Goal: Task Accomplishment & Management: Manage account settings

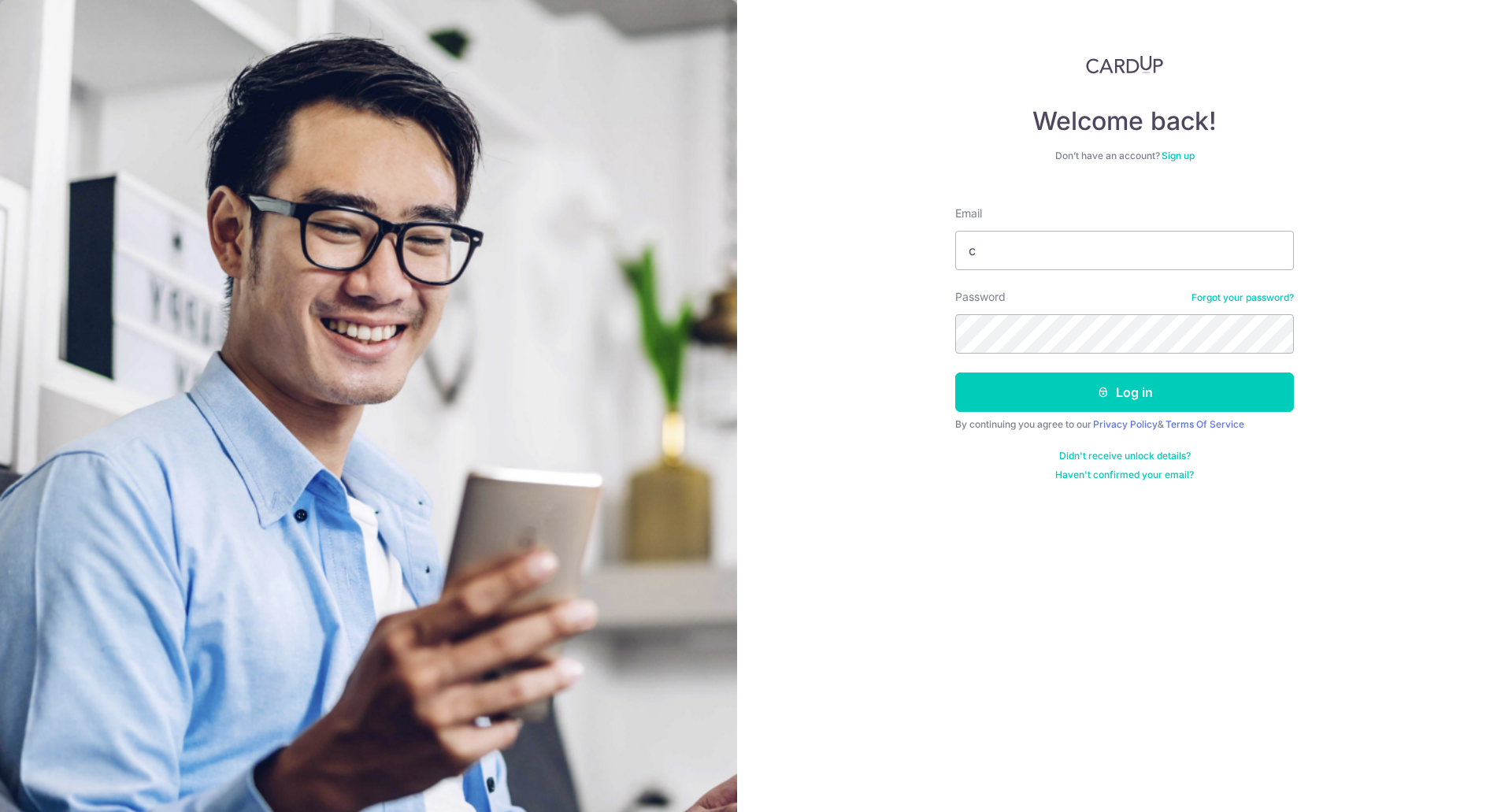
click at [967, 249] on input "c" at bounding box center [1125, 250] width 339 height 40
type input "[EMAIL_ADDRESS][DOMAIN_NAME]"
click at [955, 372] on button "Log in" at bounding box center [1125, 392] width 339 height 40
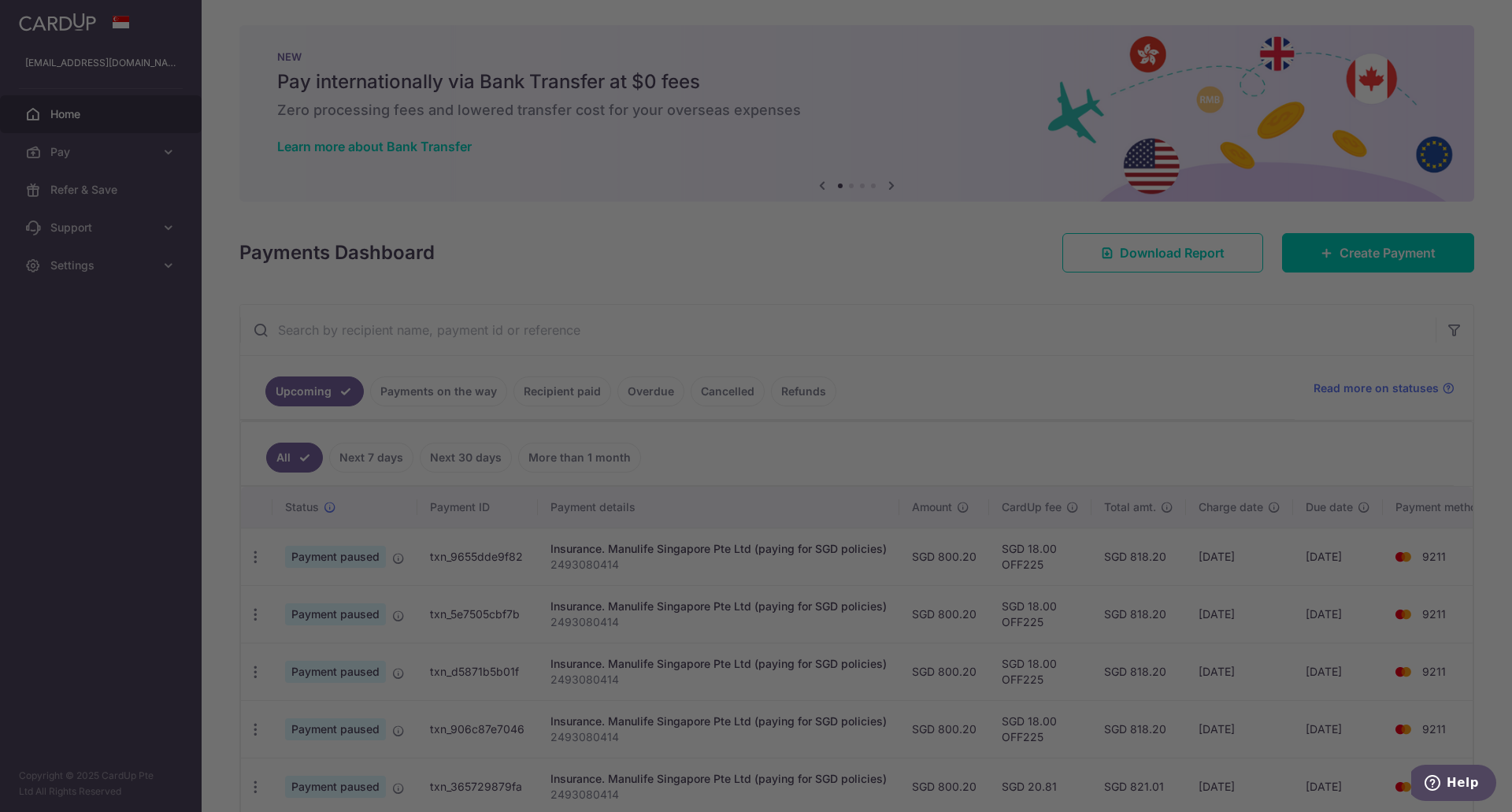
click at [1167, 383] on div at bounding box center [763, 409] width 1527 height 820
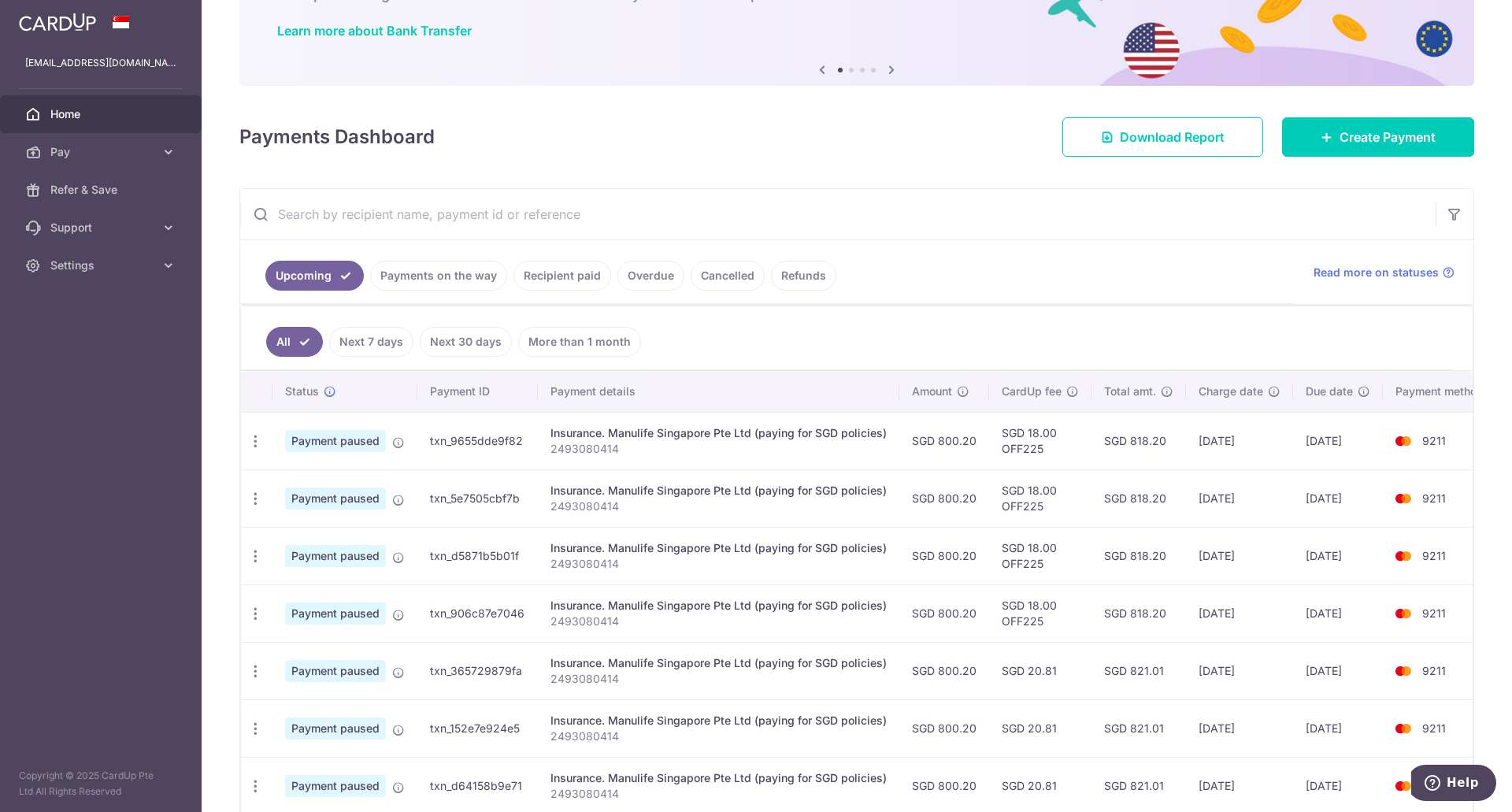
scroll to position [114, 0]
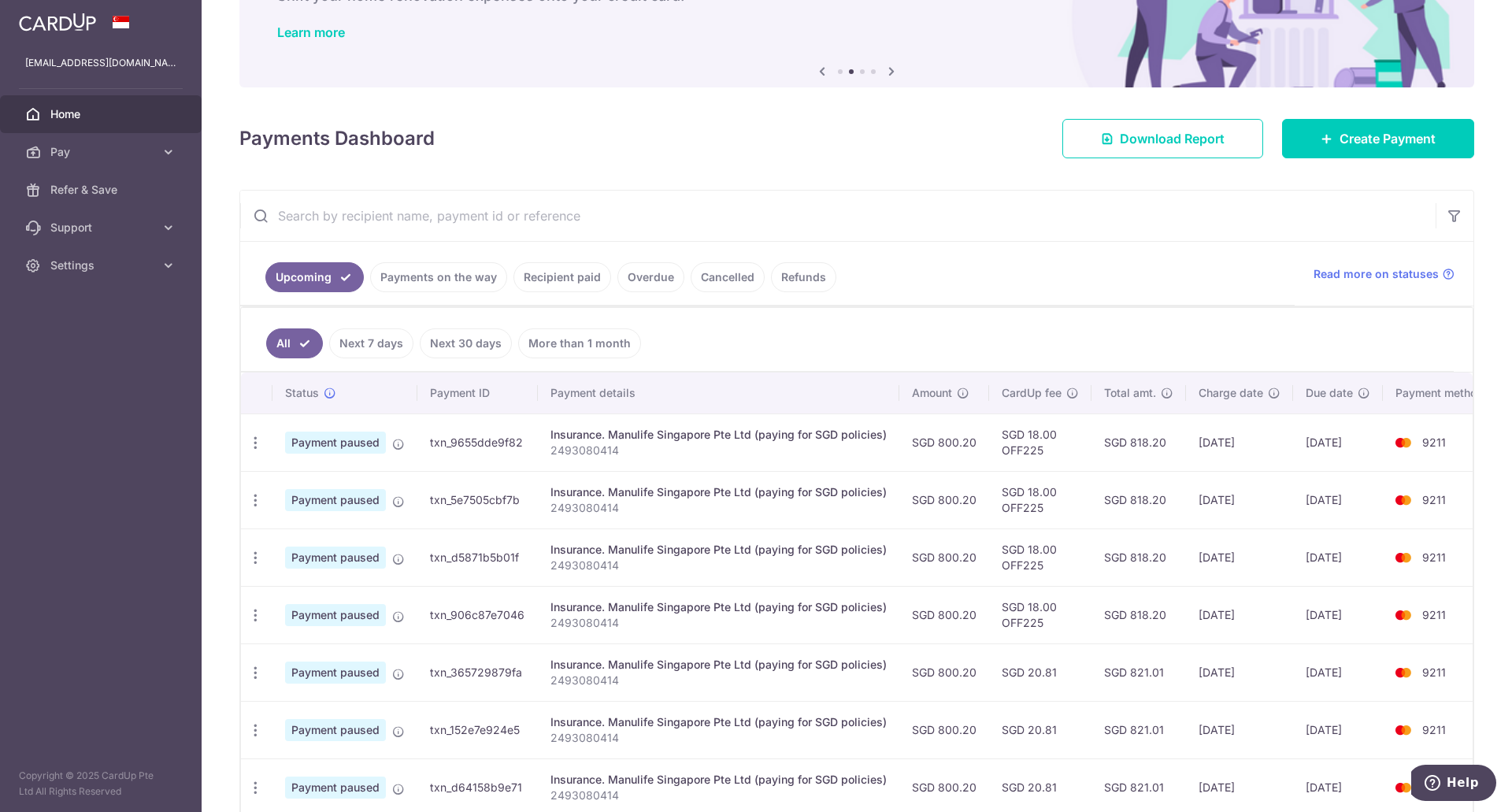
click at [487, 272] on link "Payments on the way" at bounding box center [438, 277] width 137 height 30
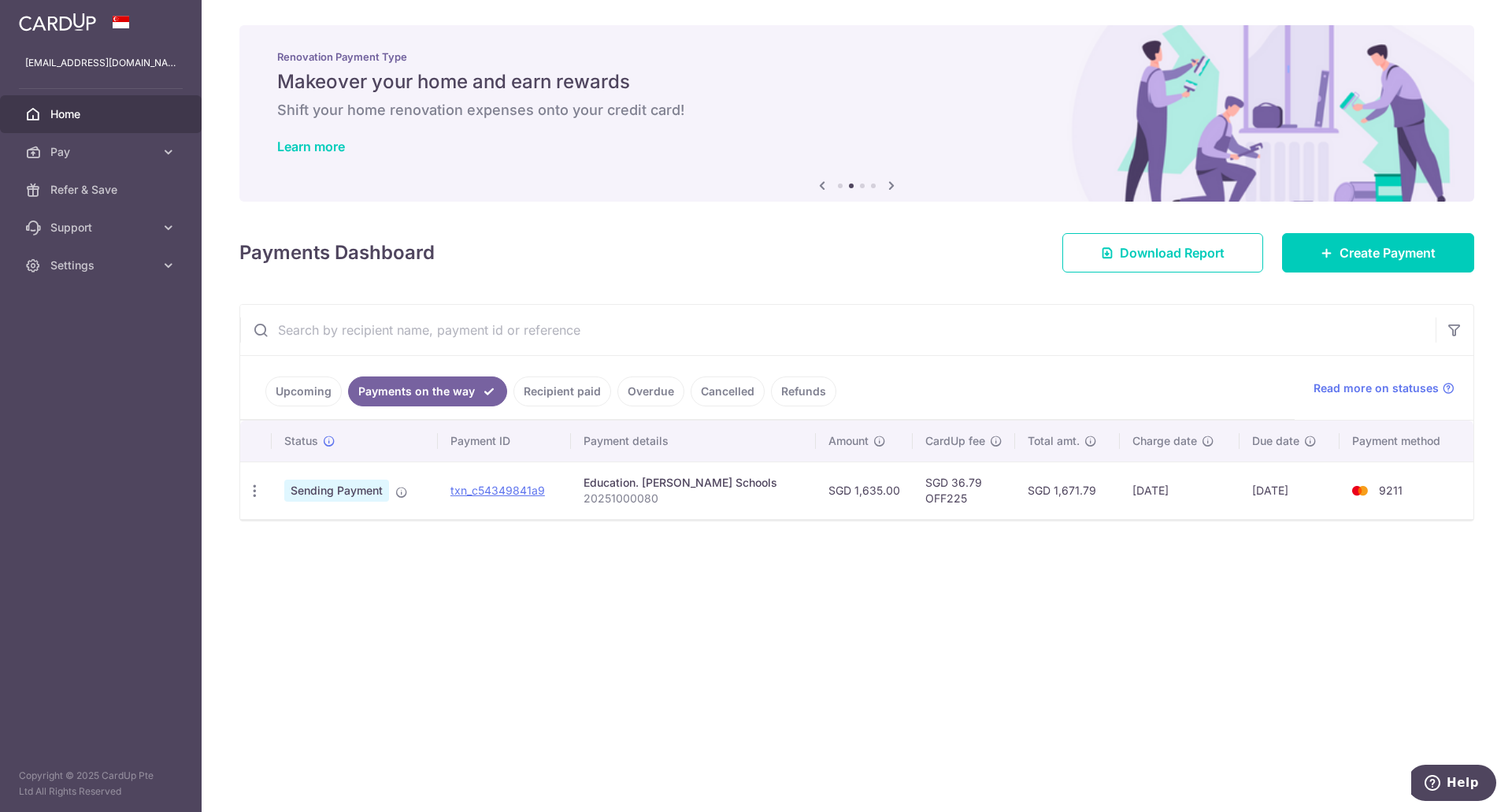
click at [293, 376] on link "Upcoming" at bounding box center [303, 391] width 77 height 30
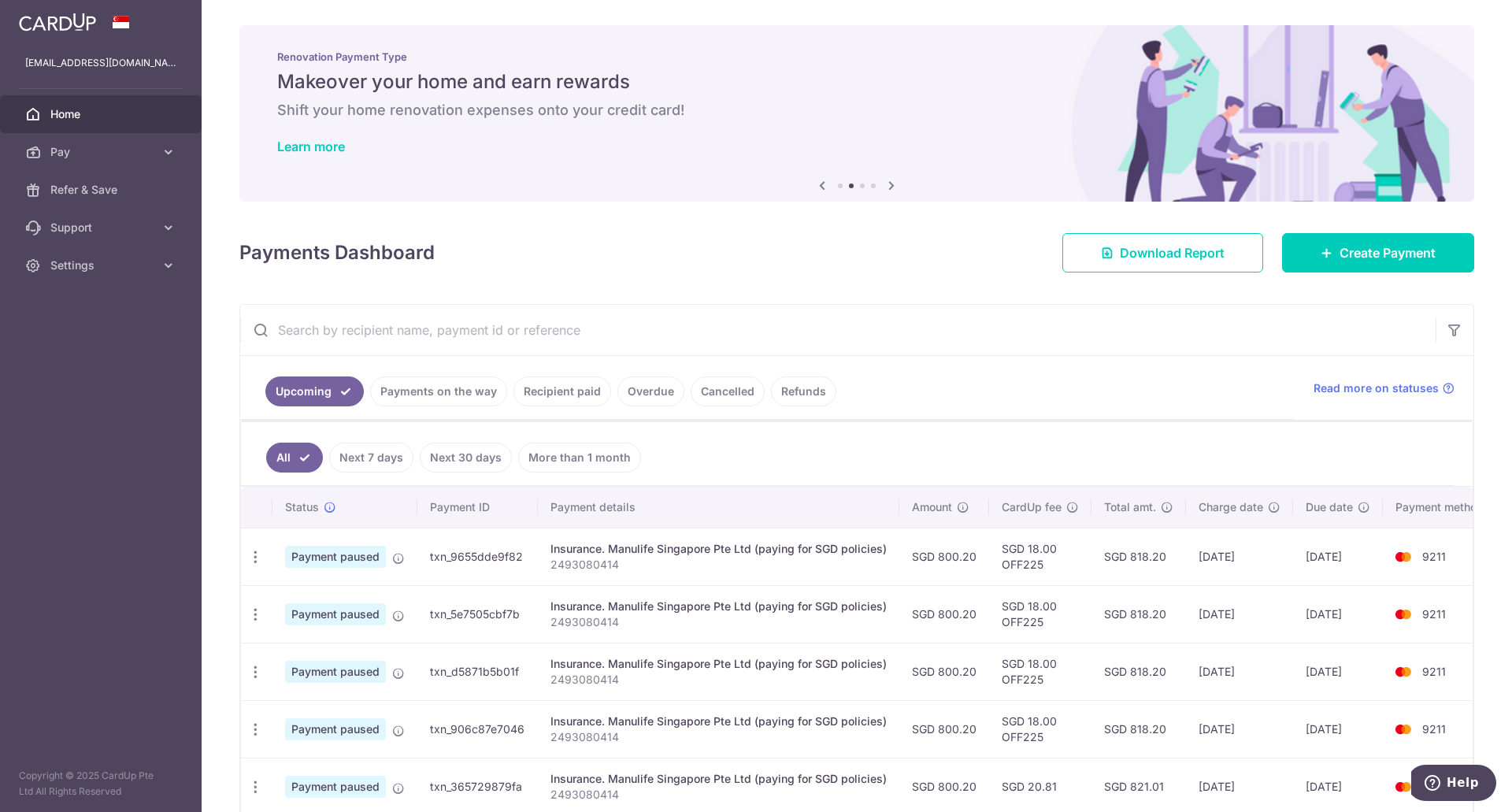
click at [578, 391] on link "Recipient paid" at bounding box center [562, 391] width 97 height 30
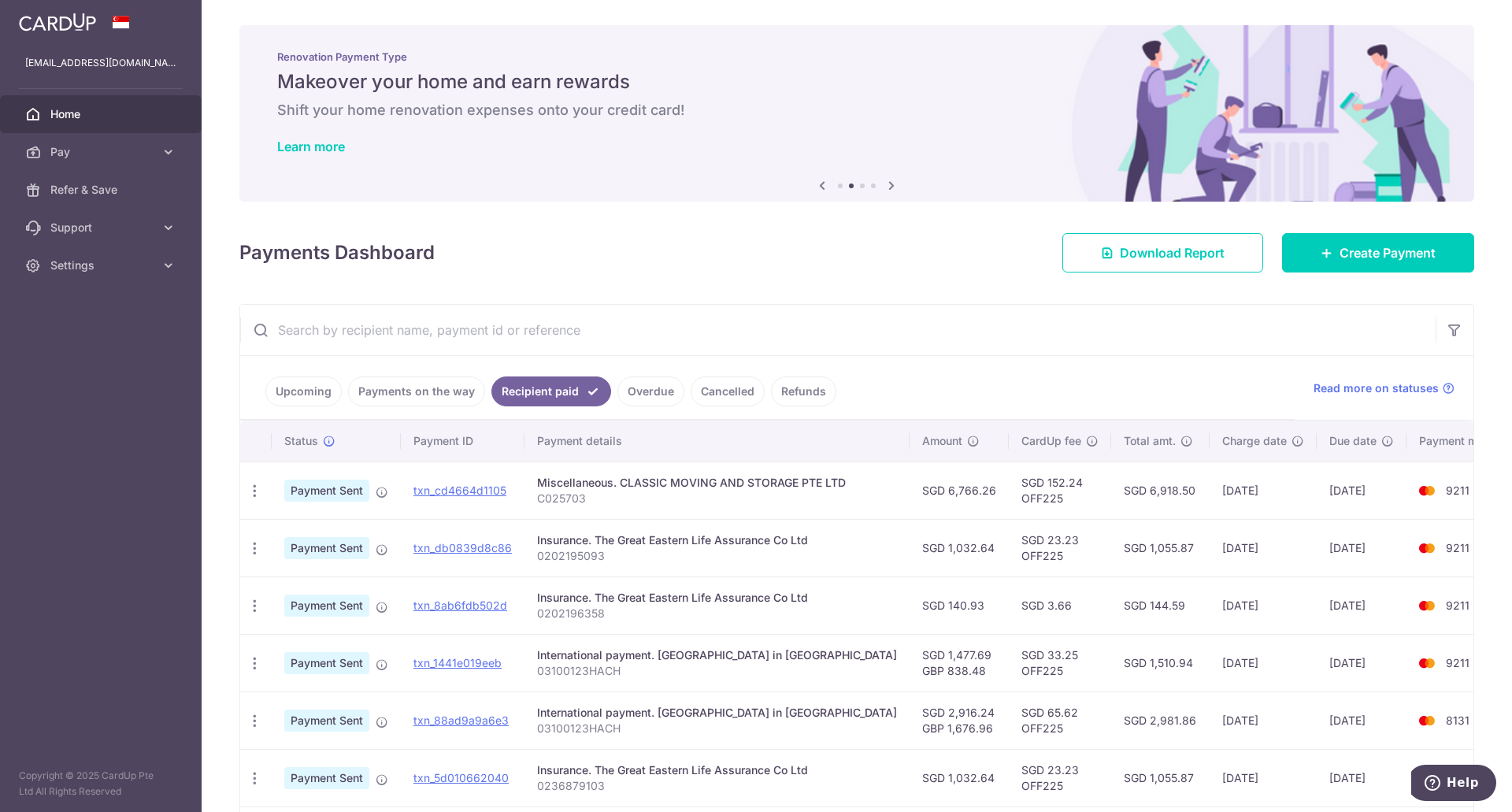
click at [736, 391] on link "Cancelled" at bounding box center [728, 391] width 74 height 30
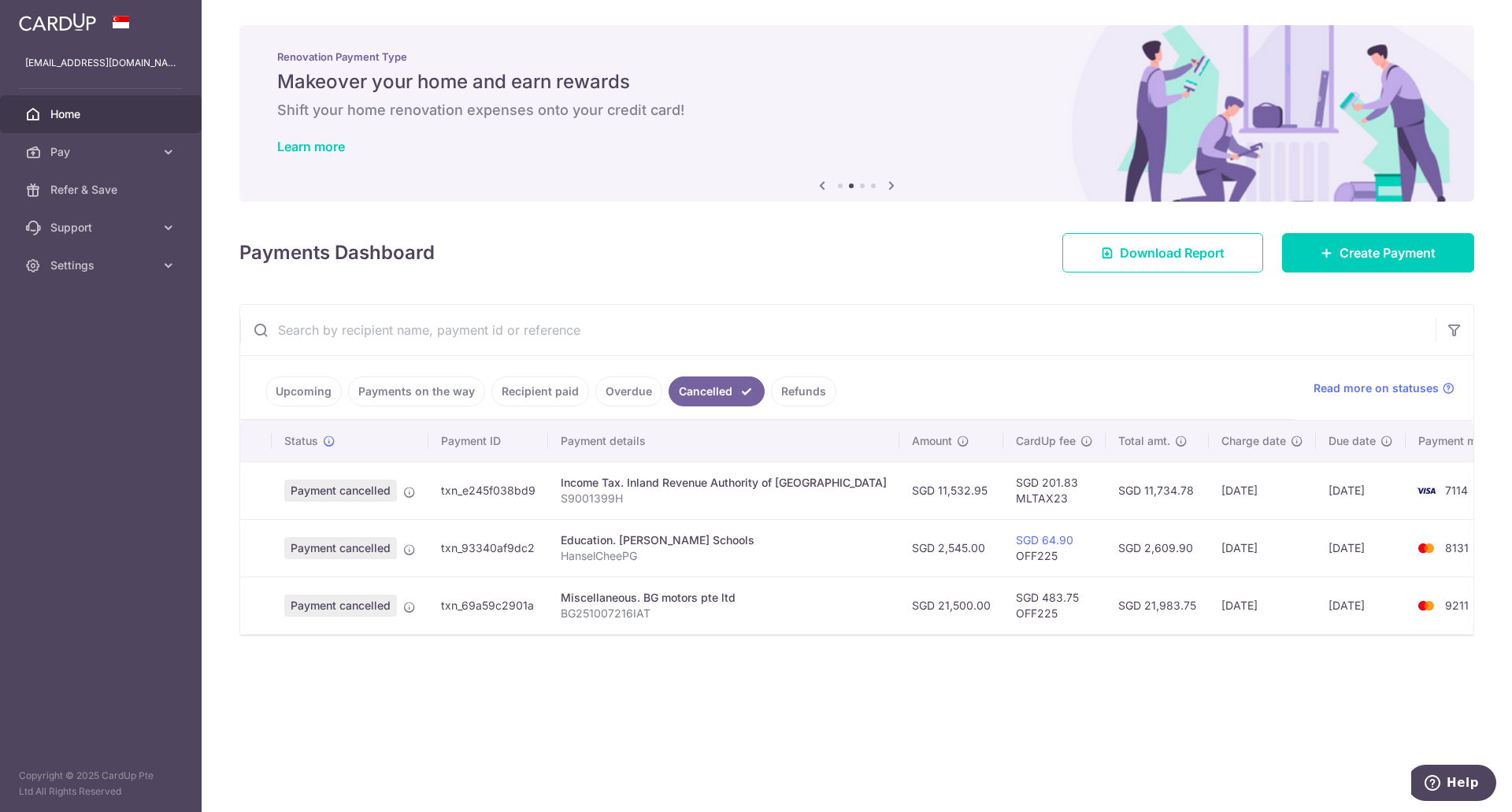
click at [317, 394] on link "Upcoming" at bounding box center [303, 391] width 77 height 30
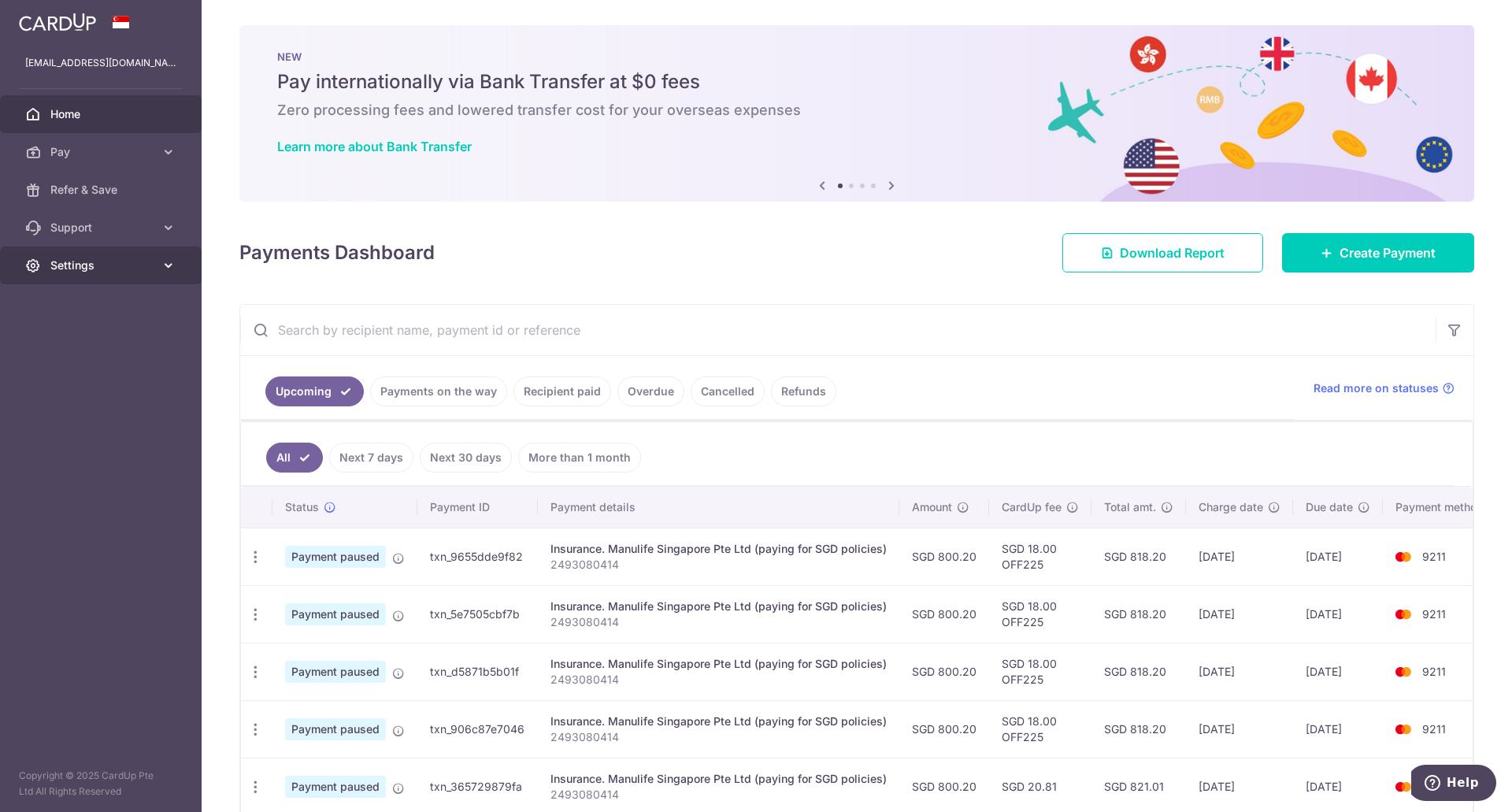
click at [131, 255] on link "Settings" at bounding box center [101, 265] width 201 height 38
click at [131, 287] on link "Account" at bounding box center [101, 303] width 201 height 38
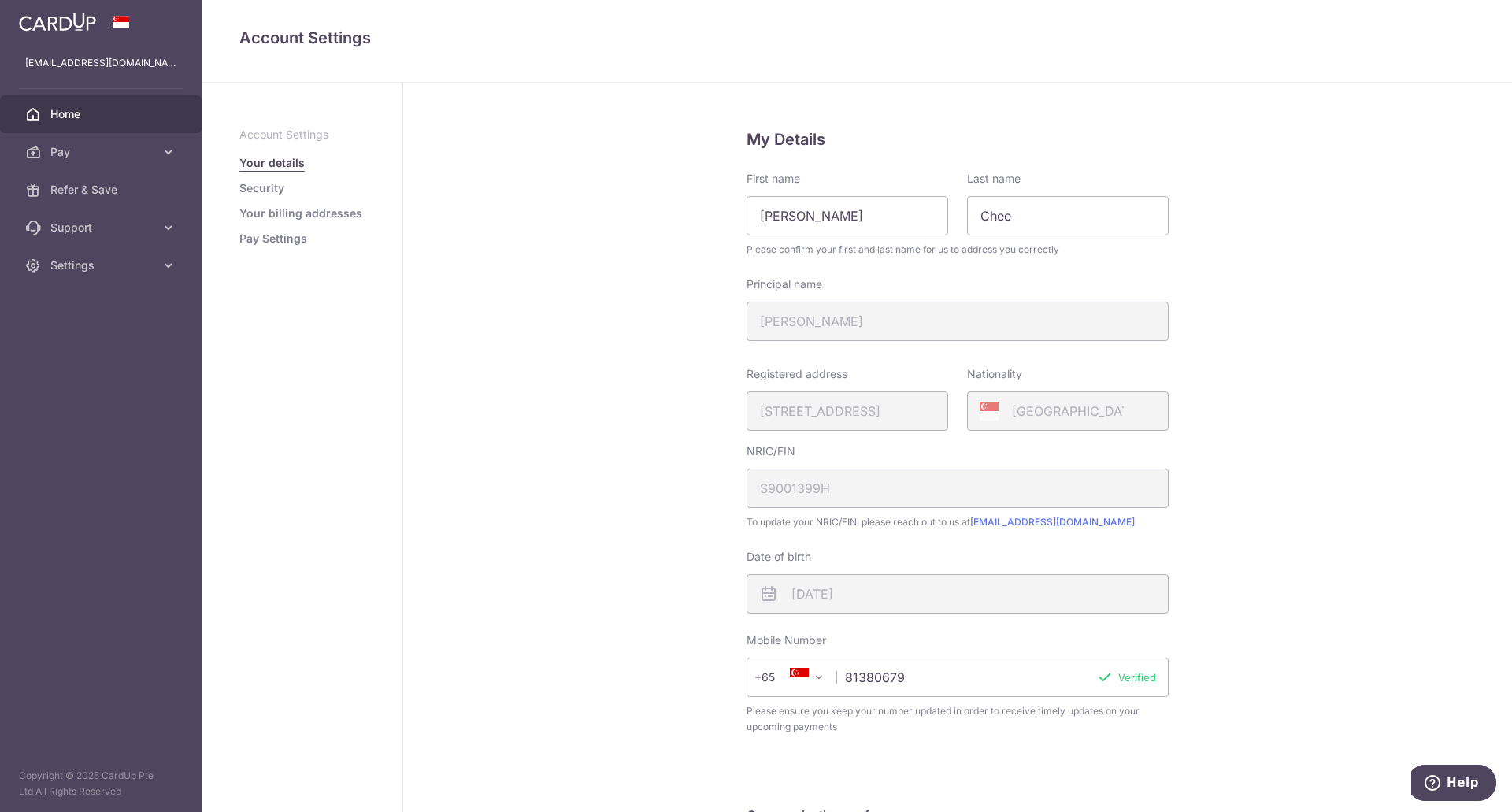
click at [78, 113] on span "Home" at bounding box center [102, 114] width 104 height 15
